Goal: Task Accomplishment & Management: Use online tool/utility

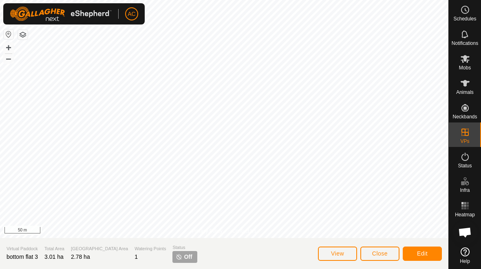
click at [384, 253] on span "Close" at bounding box center [380, 253] width 16 height 7
click at [343, 257] on span "View" at bounding box center [337, 253] width 13 height 7
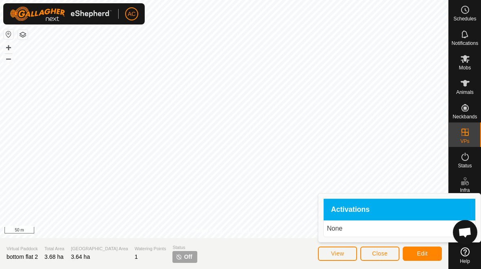
click at [393, 228] on p "None" at bounding box center [399, 229] width 145 height 10
click at [338, 225] on p "None" at bounding box center [399, 229] width 145 height 10
click at [380, 210] on div "Activations" at bounding box center [400, 210] width 152 height 22
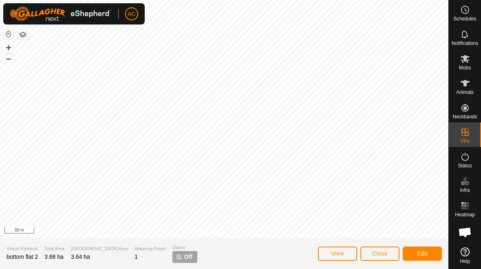
click at [385, 252] on span "Close" at bounding box center [380, 253] width 16 height 7
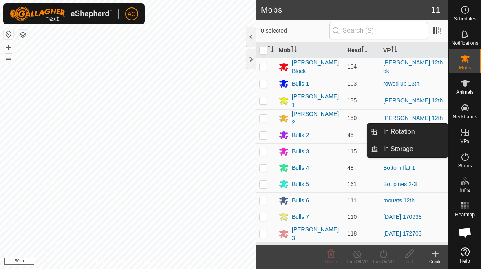
click at [434, 129] on link "In Rotation" at bounding box center [414, 132] width 70 height 16
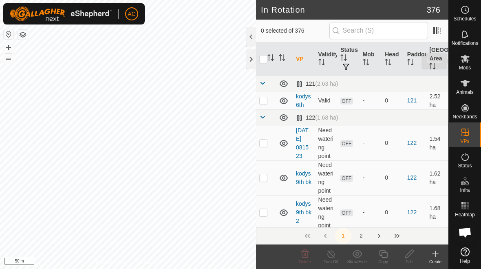
click at [468, 63] on icon at bounding box center [466, 59] width 10 height 10
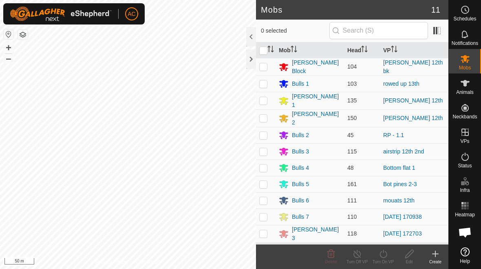
click at [317, 163] on div "Bulls 4" at bounding box center [310, 168] width 62 height 10
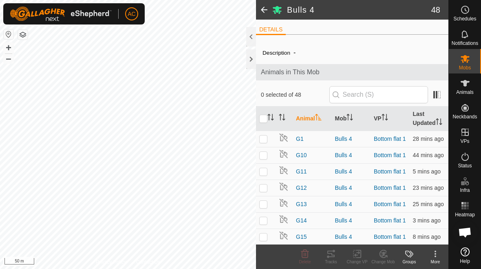
click at [265, 14] on span at bounding box center [264, 10] width 16 height 20
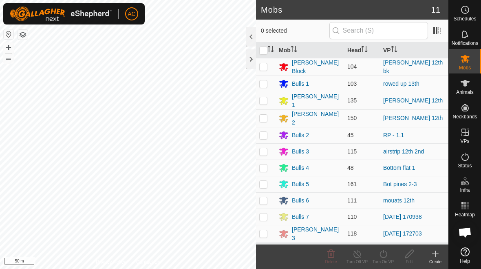
click at [264, 164] on p-checkbox at bounding box center [263, 167] width 8 height 7
checkbox input "true"
click at [386, 257] on icon at bounding box center [384, 254] width 10 height 10
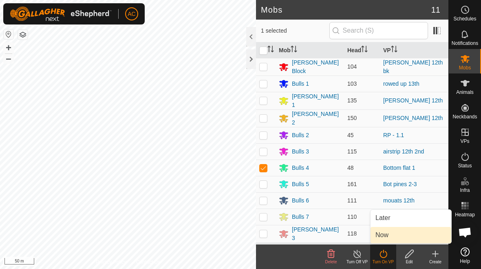
click at [403, 233] on link "Now" at bounding box center [411, 235] width 81 height 16
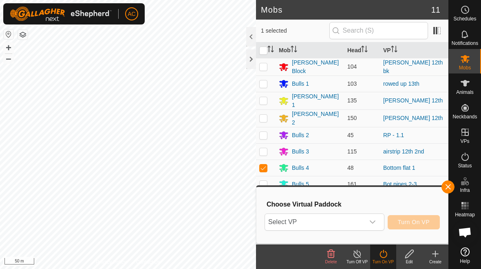
click at [355, 225] on span "Select VP" at bounding box center [315, 222] width 100 height 16
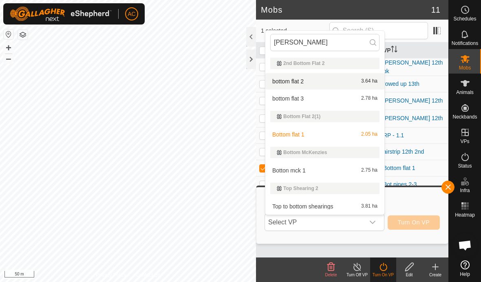
type input "[PERSON_NAME]"
click at [355, 80] on div "bottom flat 2 3.64 ha" at bounding box center [324, 81] width 109 height 10
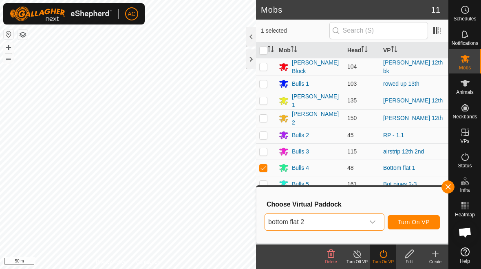
click at [428, 223] on span "Turn On VP" at bounding box center [414, 222] width 32 height 7
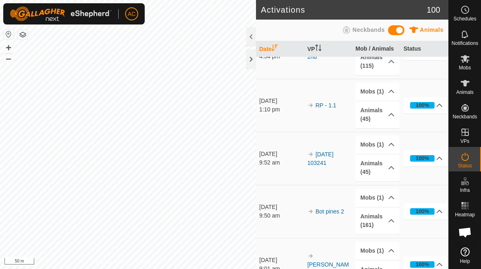
scroll to position [244, 0]
